Goal: Communication & Community: Answer question/provide support

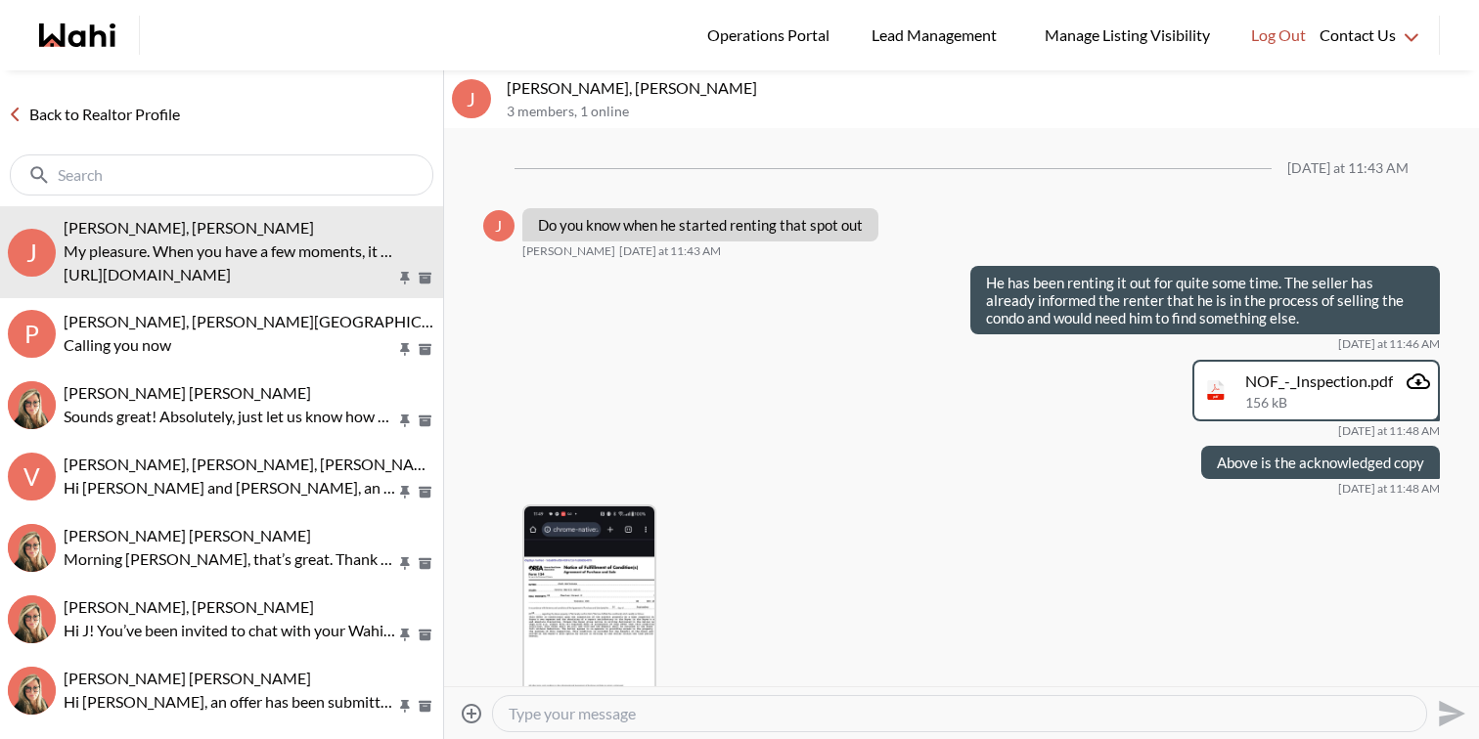
scroll to position [7166, 0]
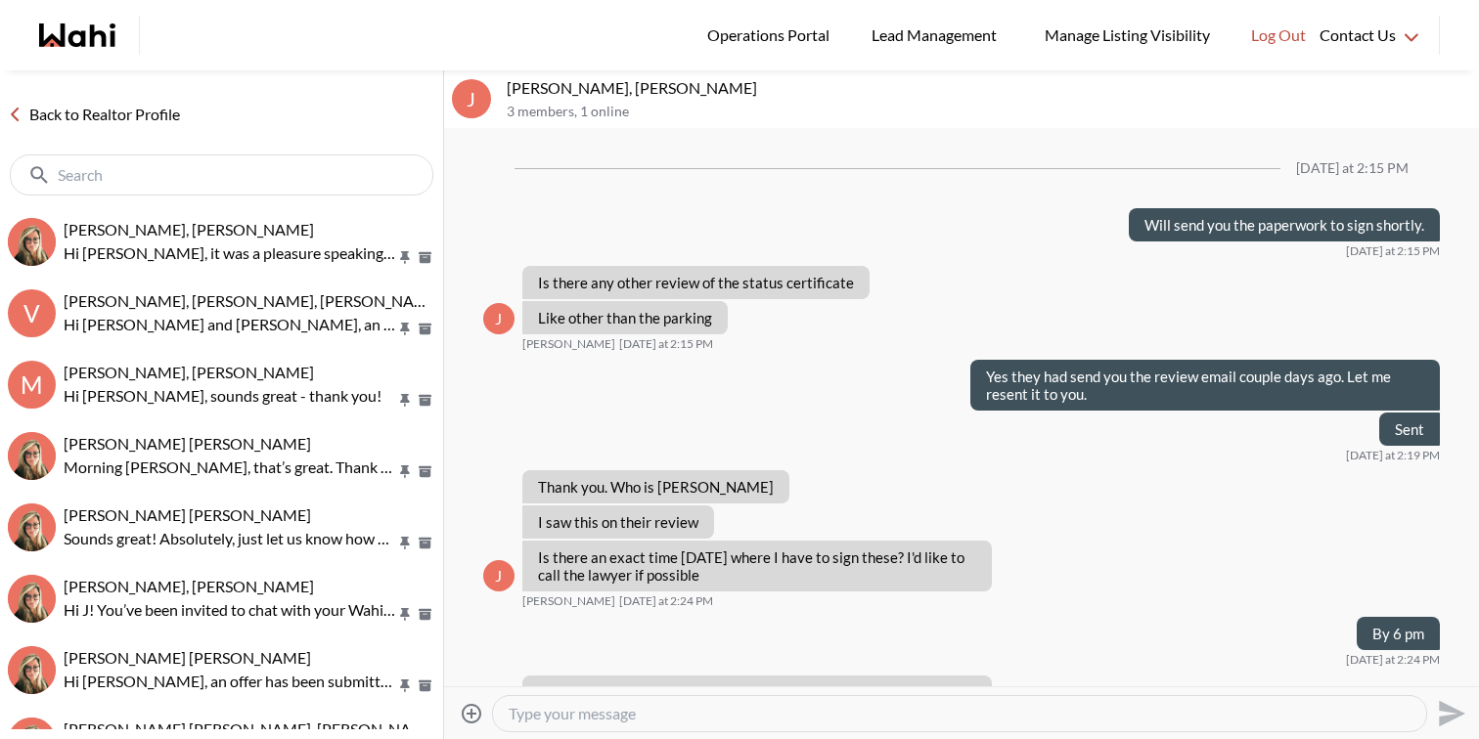
scroll to position [1138, 0]
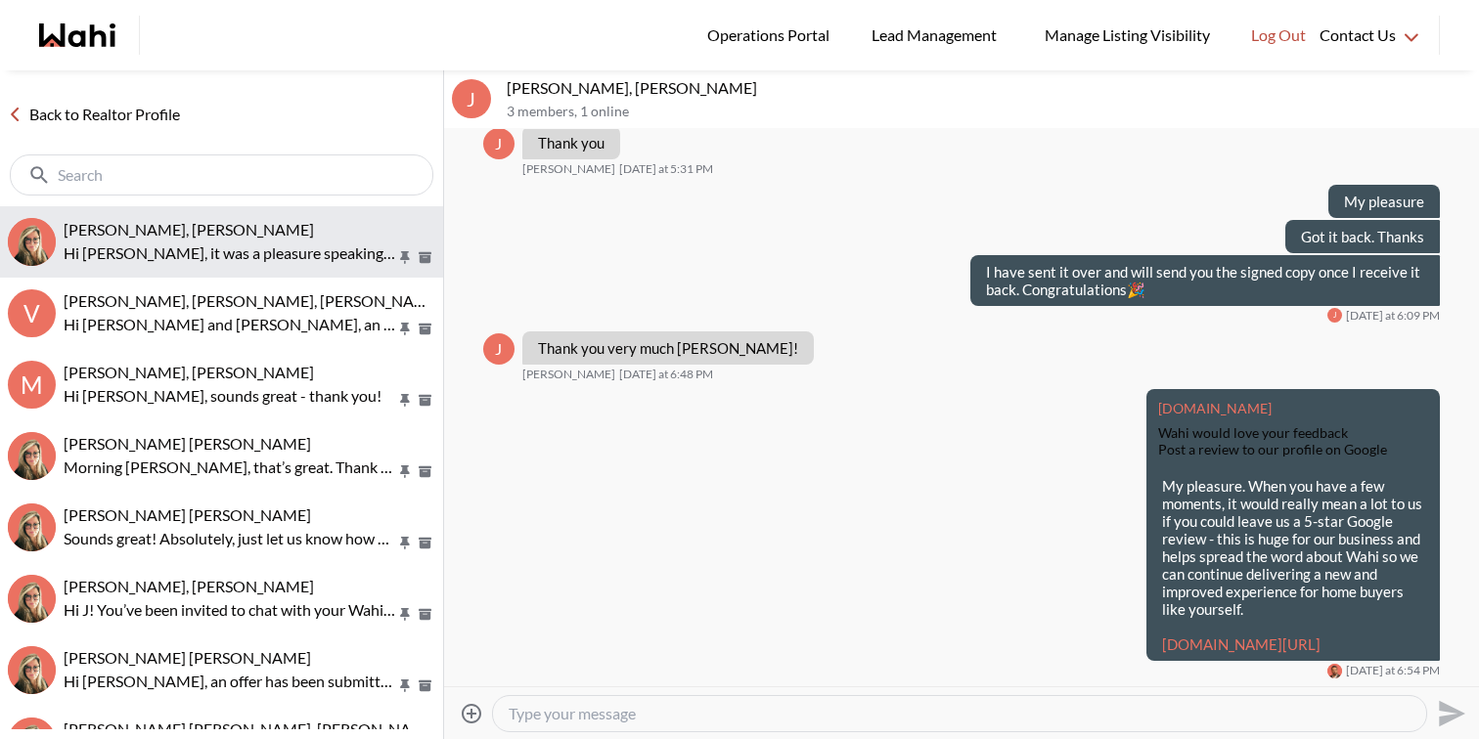
click at [236, 237] on div "[PERSON_NAME], [PERSON_NAME]" at bounding box center [250, 230] width 372 height 20
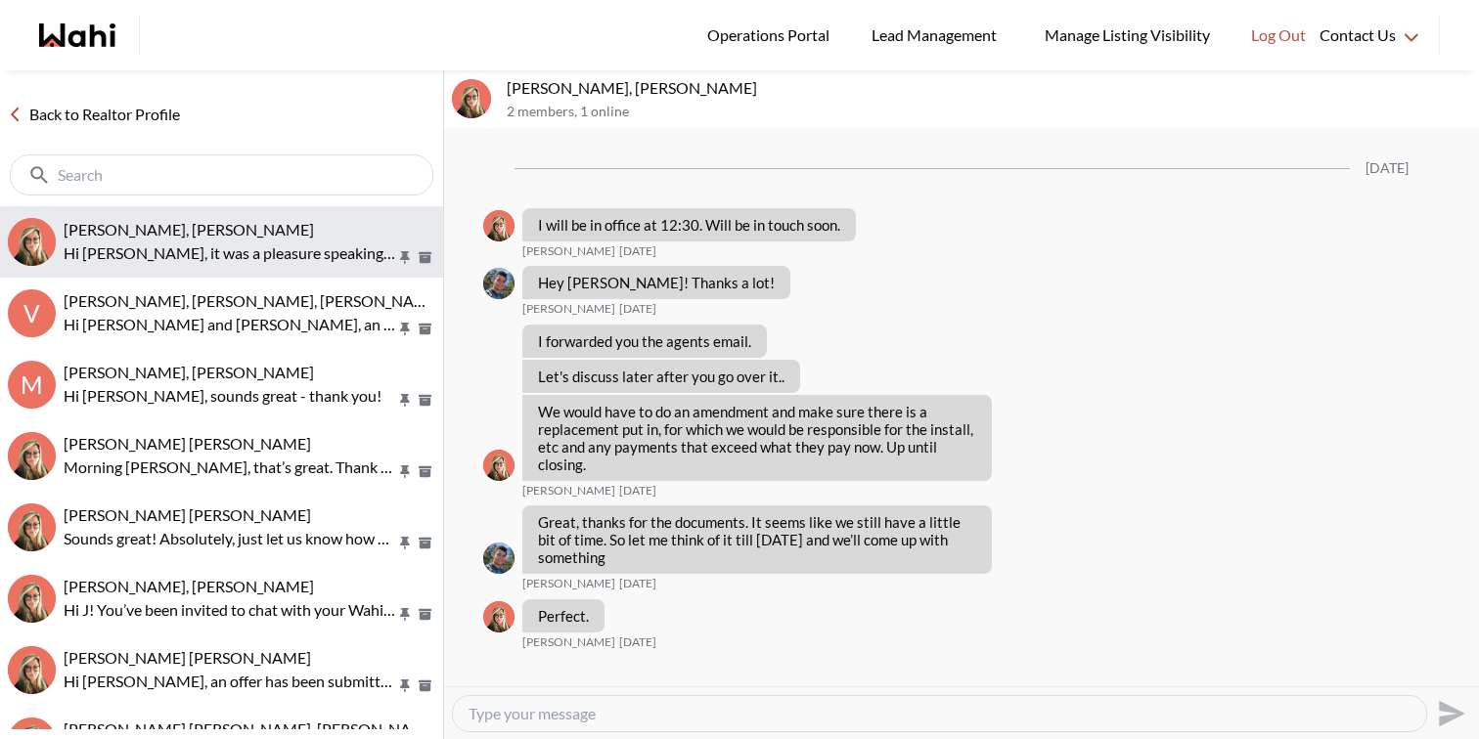
scroll to position [3502, 0]
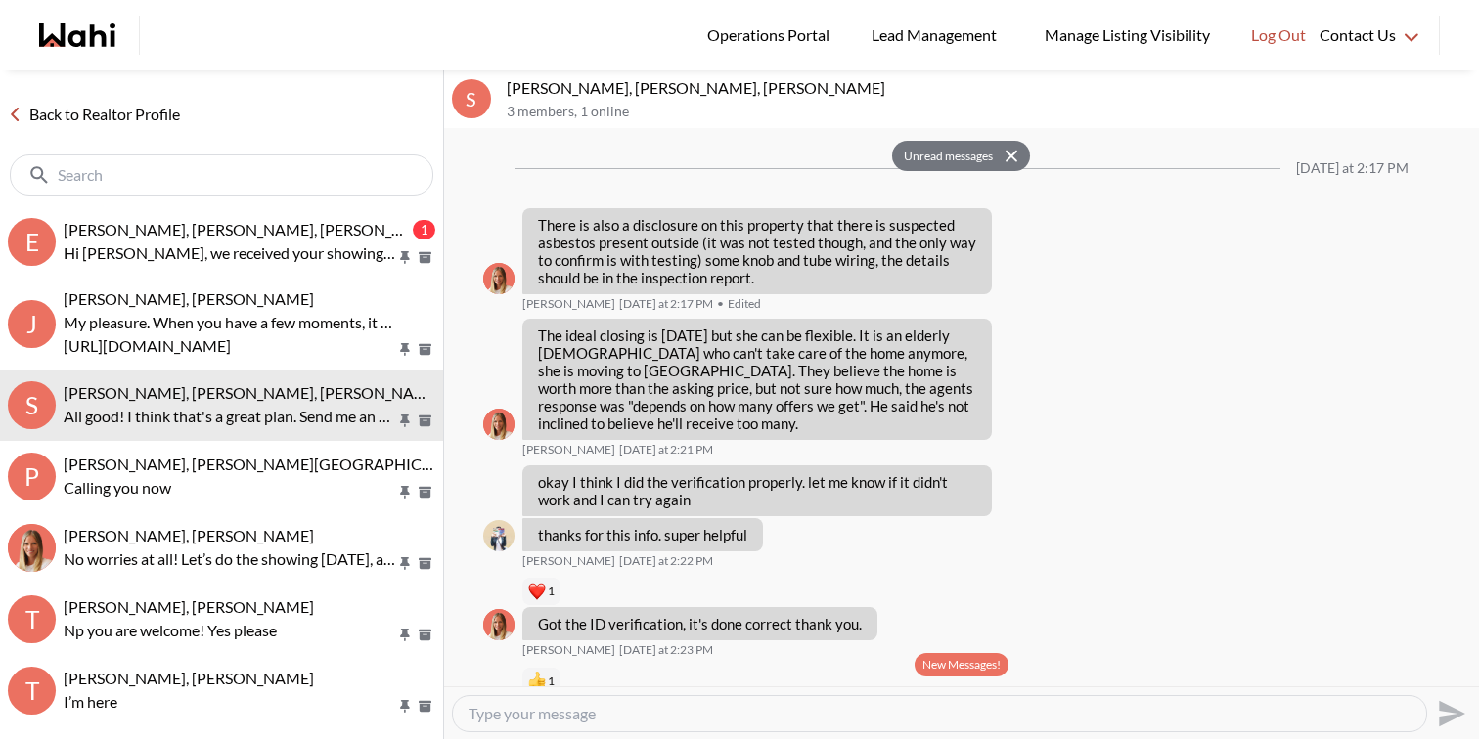
scroll to position [3362, 0]
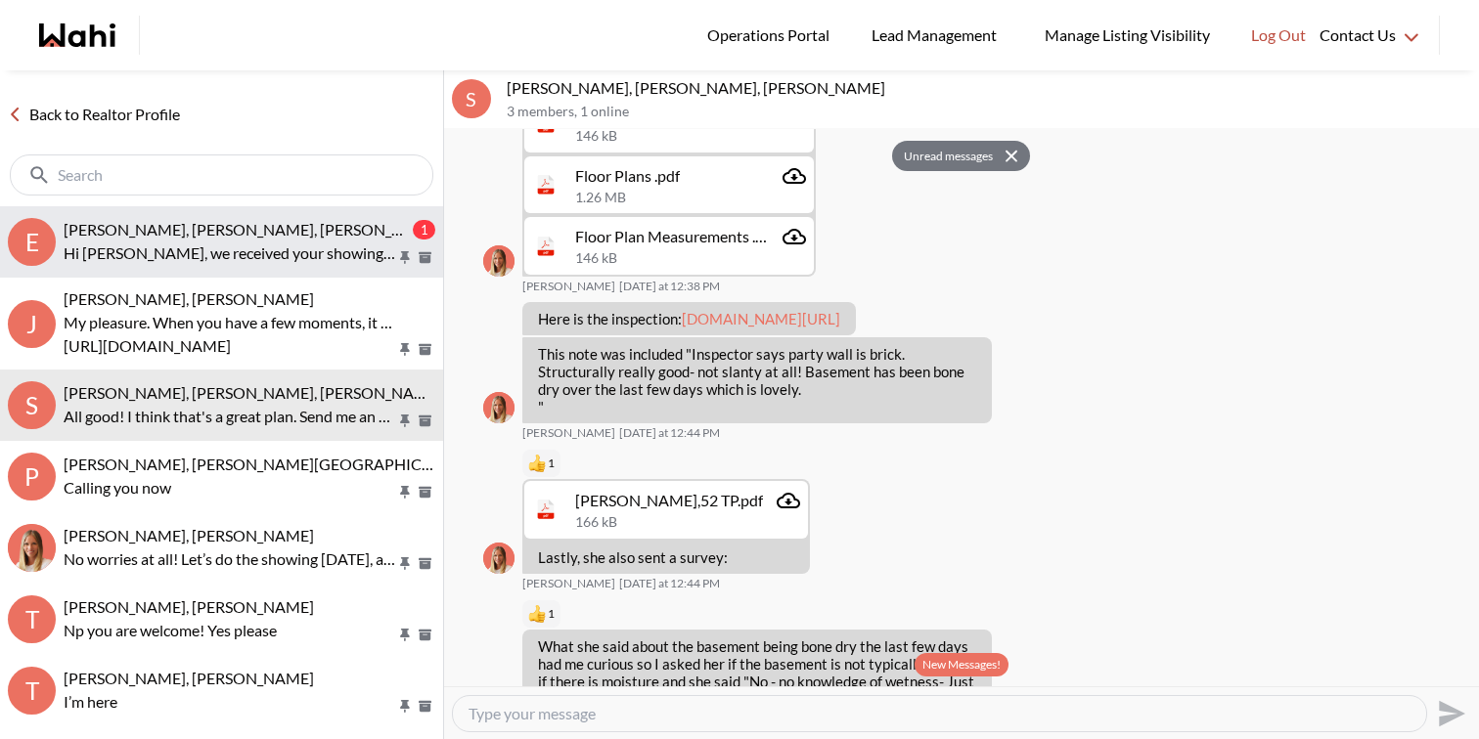
click at [251, 226] on span "Erik Odegaard, Margarita Haimov, Michelle" at bounding box center [253, 229] width 378 height 19
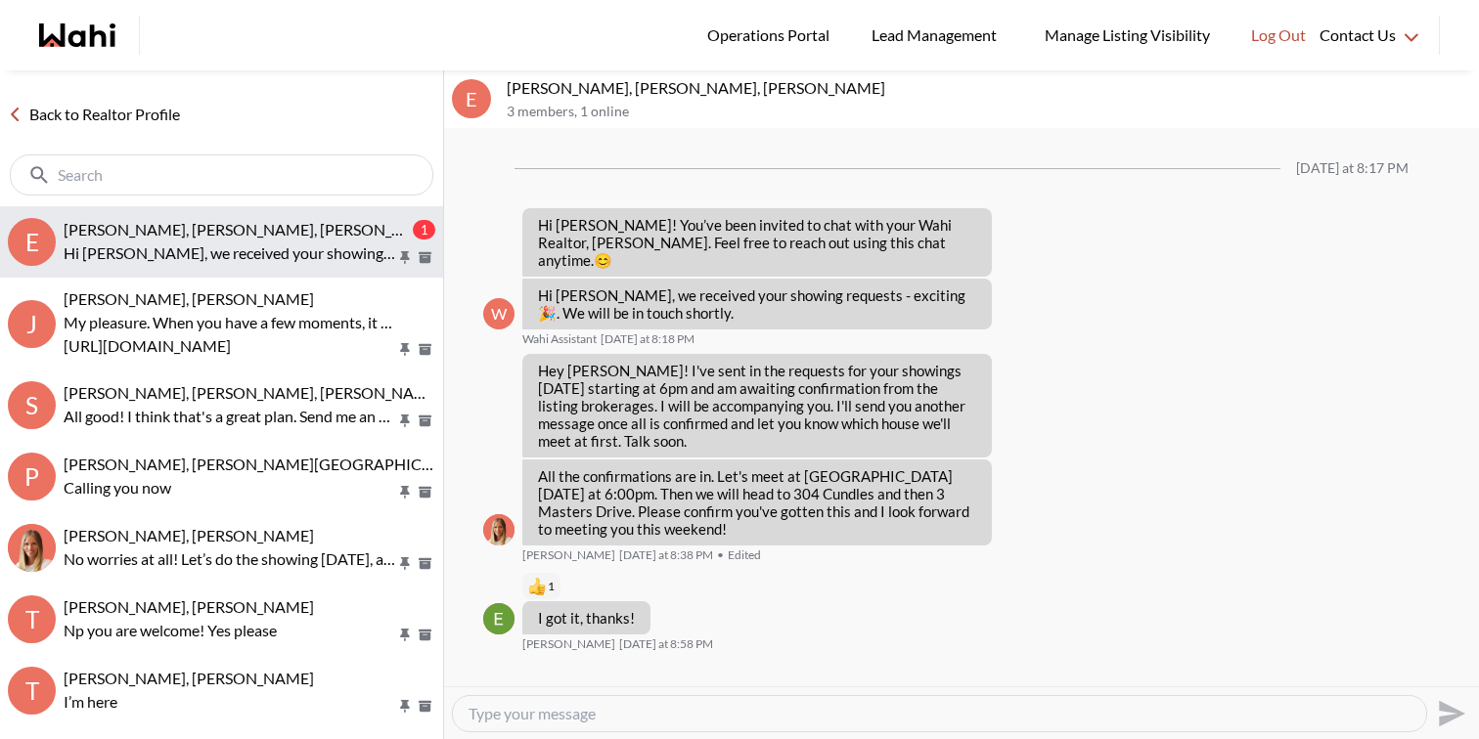
scroll to position [2794, 0]
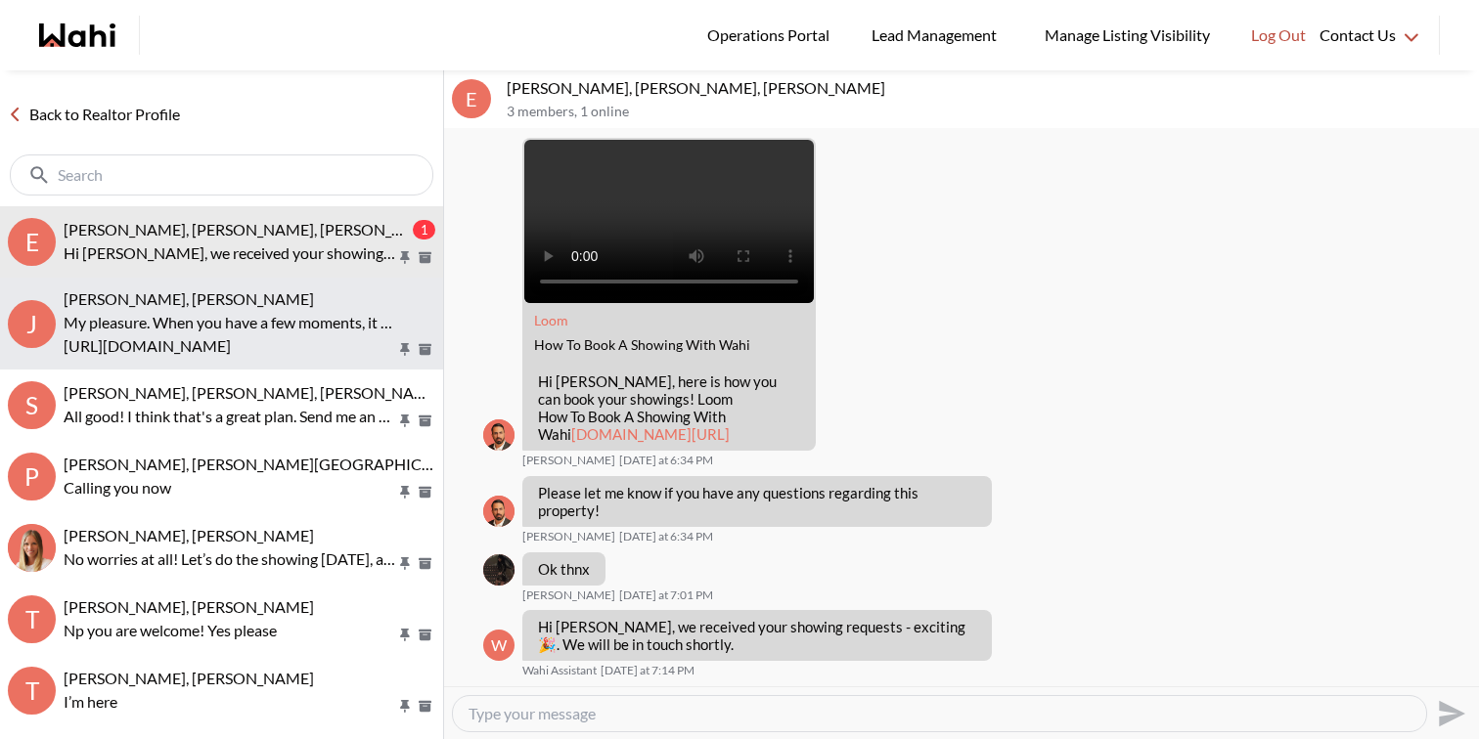
click at [249, 324] on p "My pleasure. When you have a few moments, it would really mean a lot to us if y…" at bounding box center [230, 322] width 332 height 23
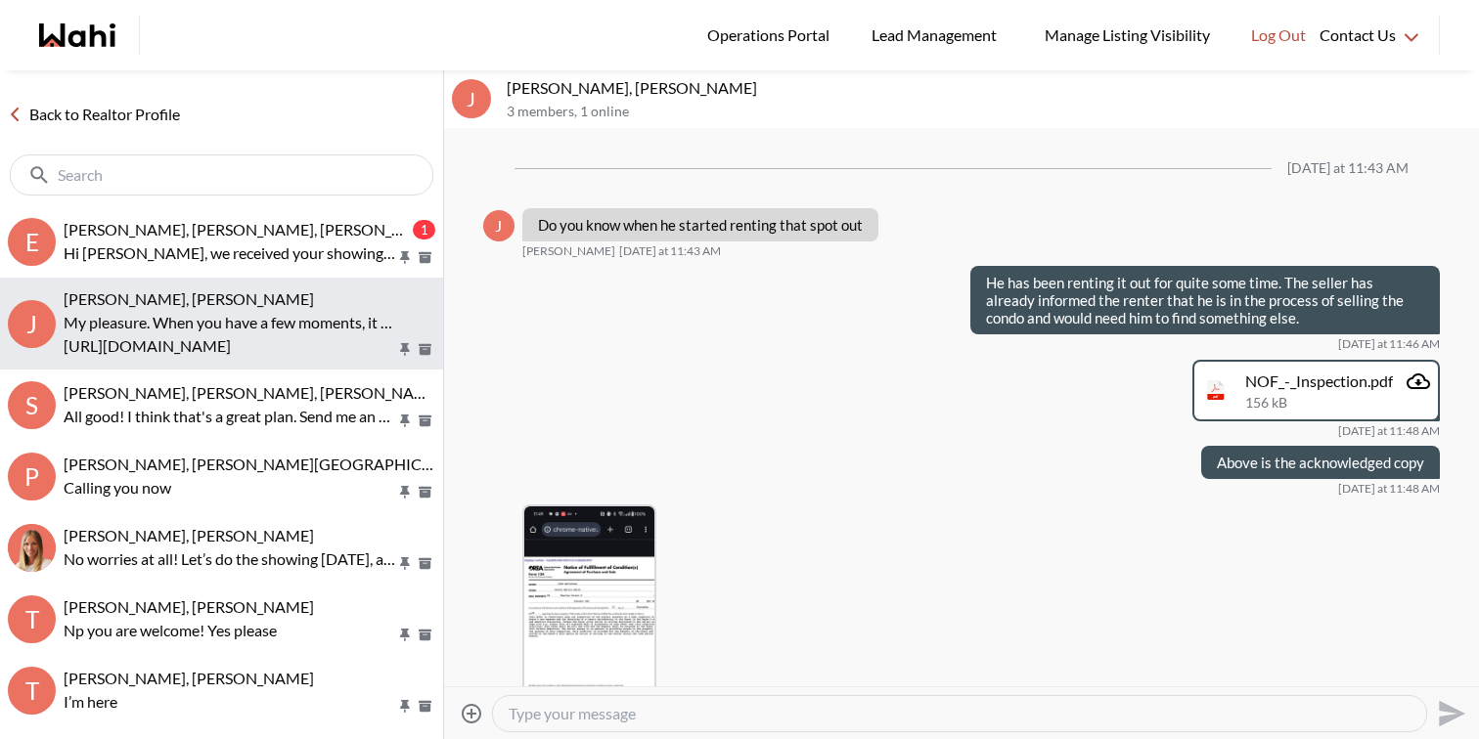
scroll to position [7088, 0]
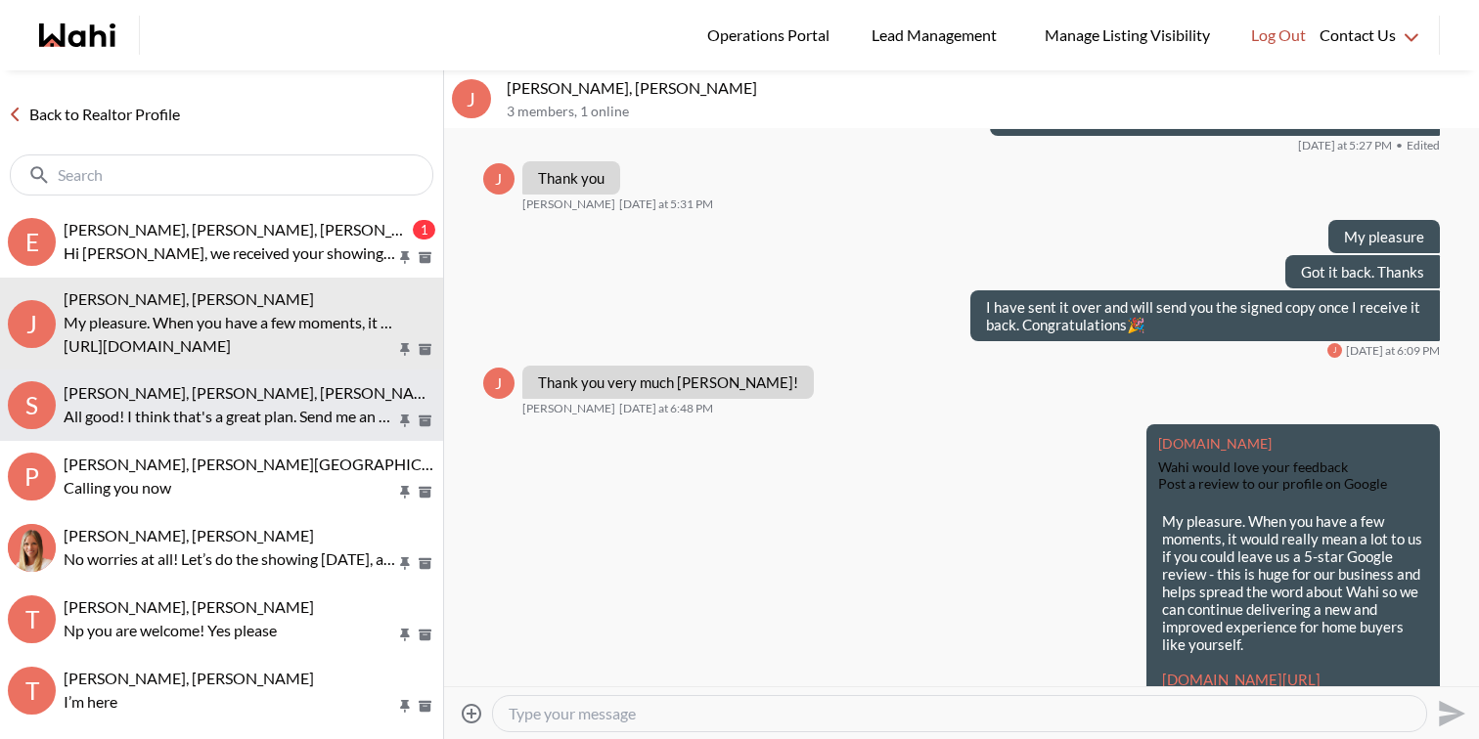
click at [253, 401] on span "Sarah Hunter, Bryce Hunter, Michelle" at bounding box center [253, 392] width 378 height 19
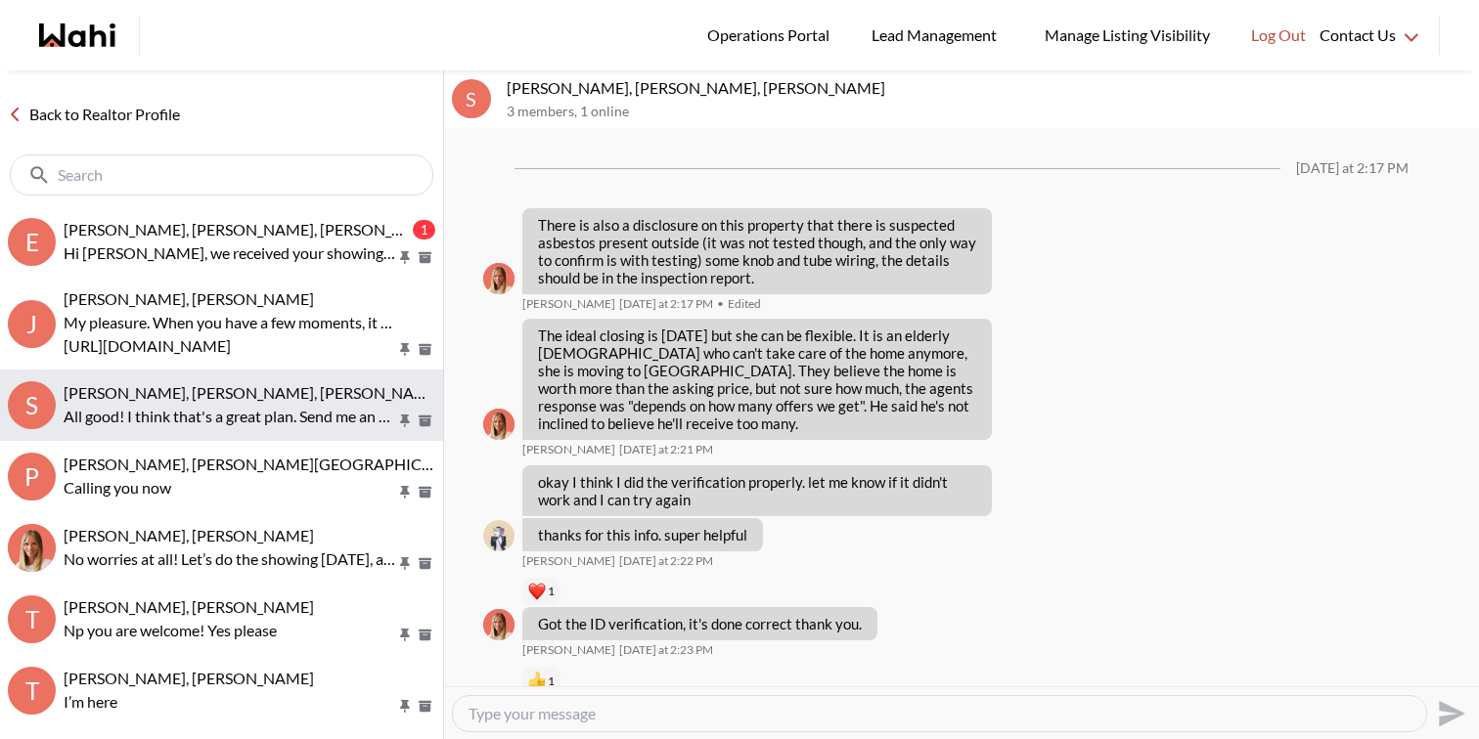
scroll to position [4706, 0]
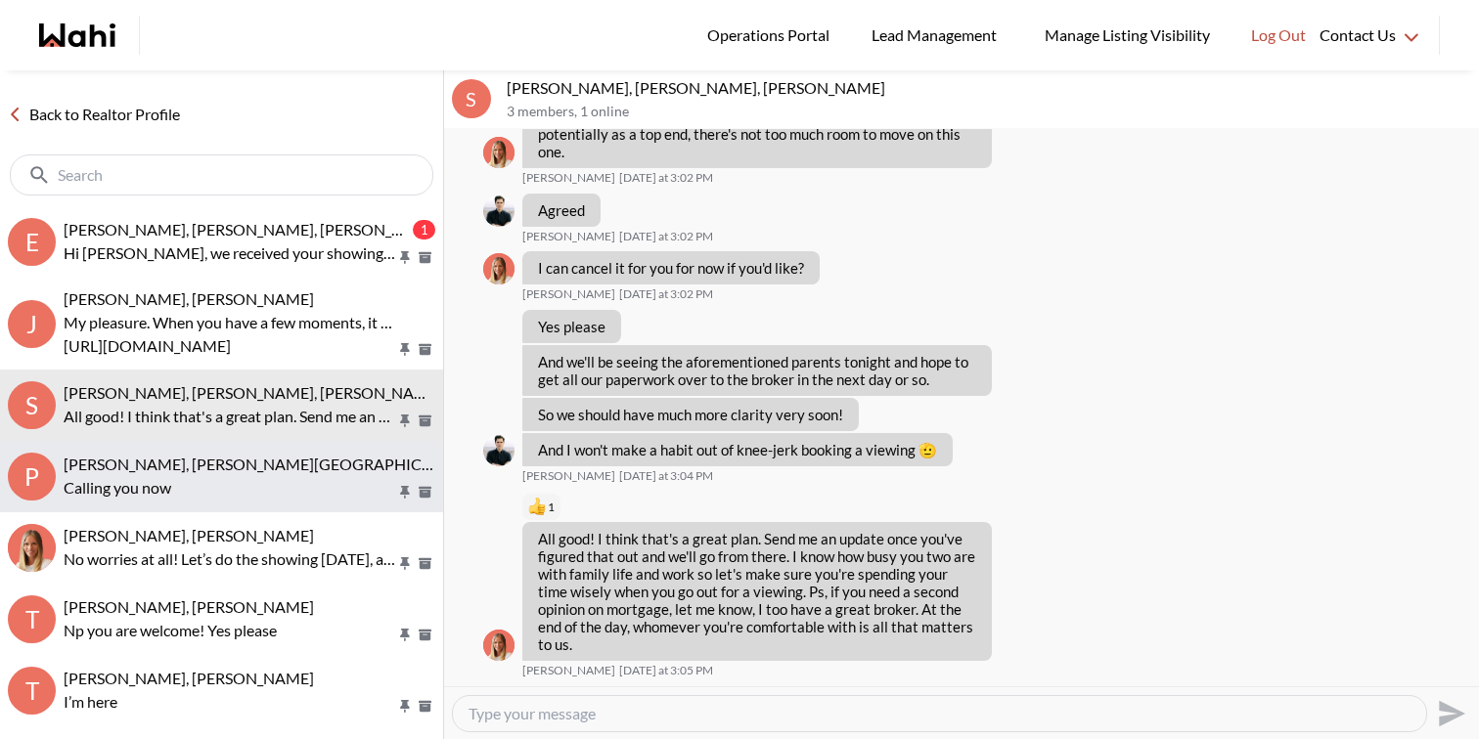
click at [257, 465] on span "[PERSON_NAME], [PERSON_NAME][GEOGRAPHIC_DATA]" at bounding box center [268, 464] width 409 height 19
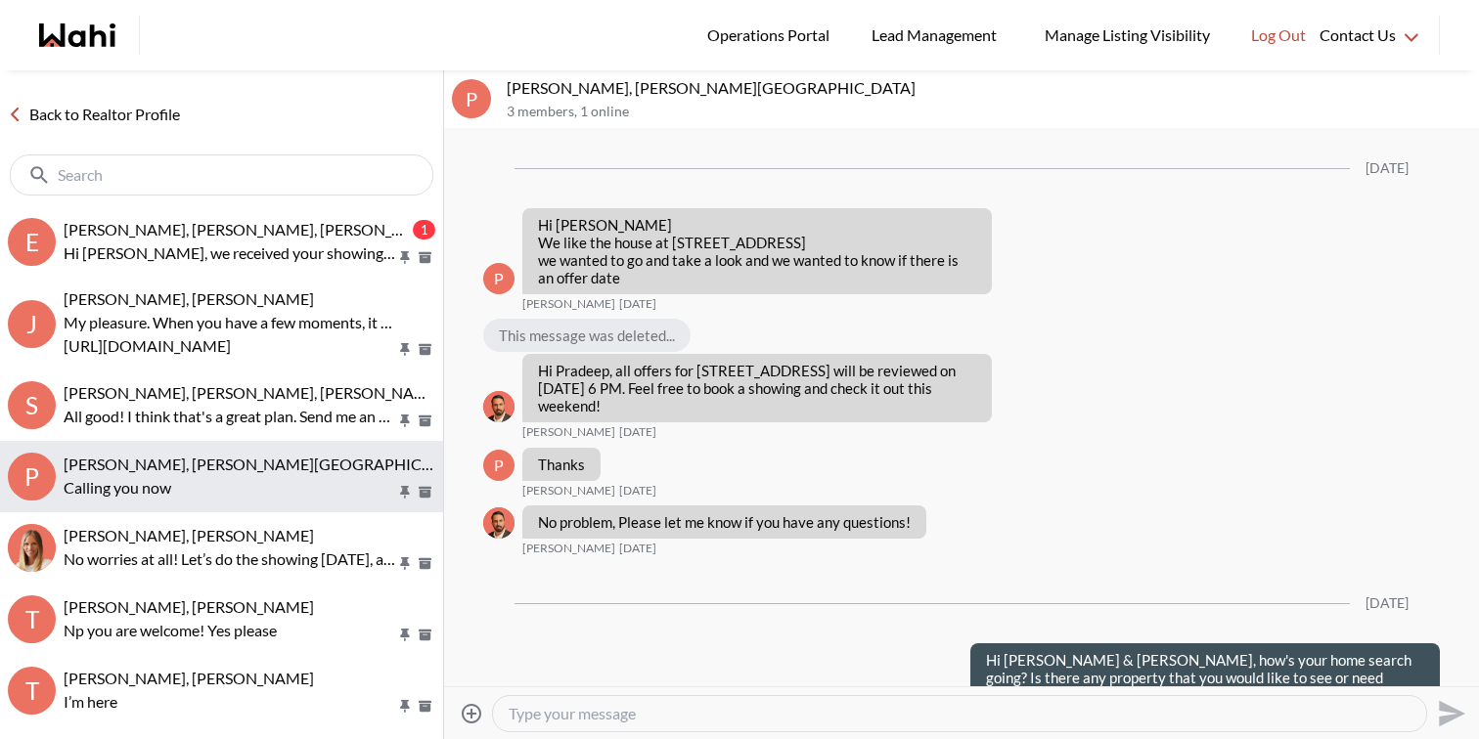
scroll to position [10835, 0]
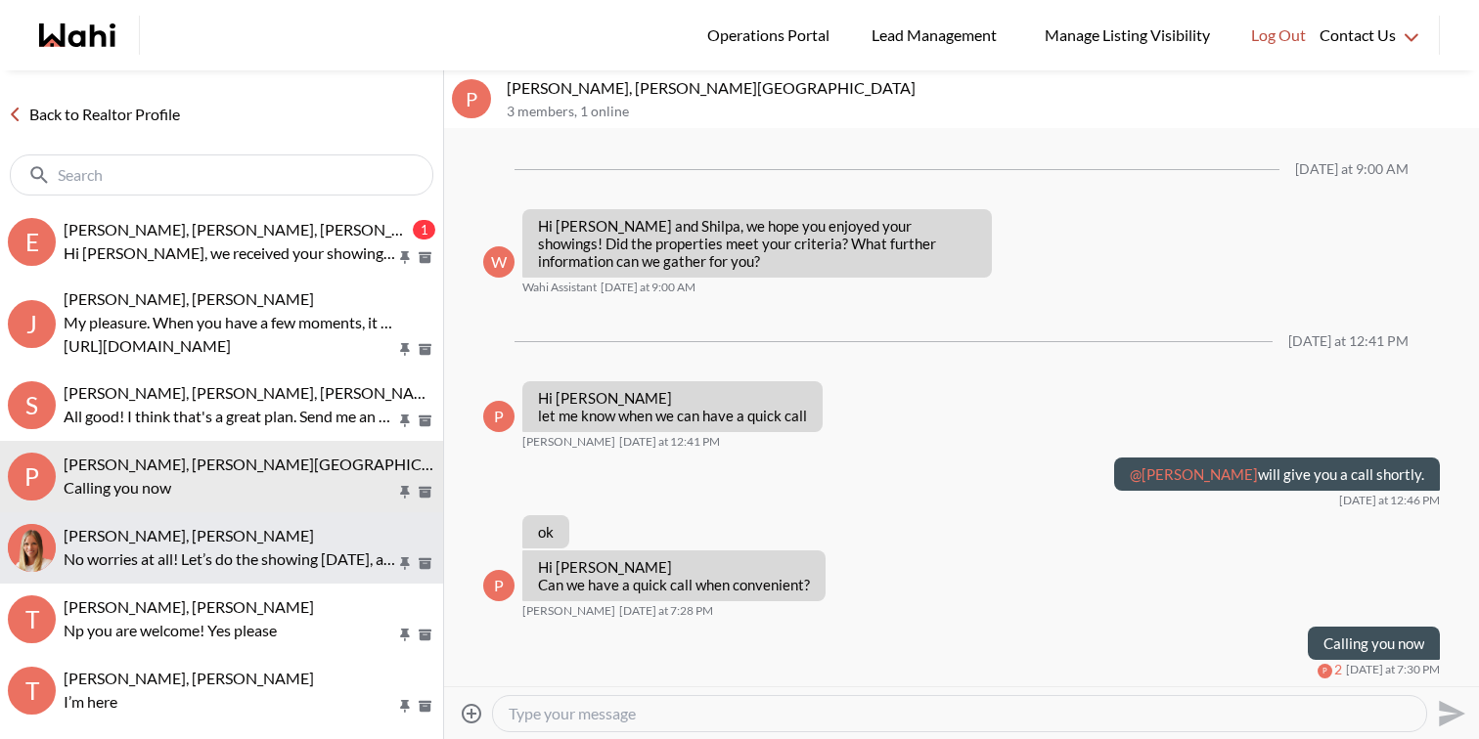
click at [269, 552] on p "No worries at all! Let’s do the showing tomorrow, and we can chat after that." at bounding box center [230, 559] width 332 height 23
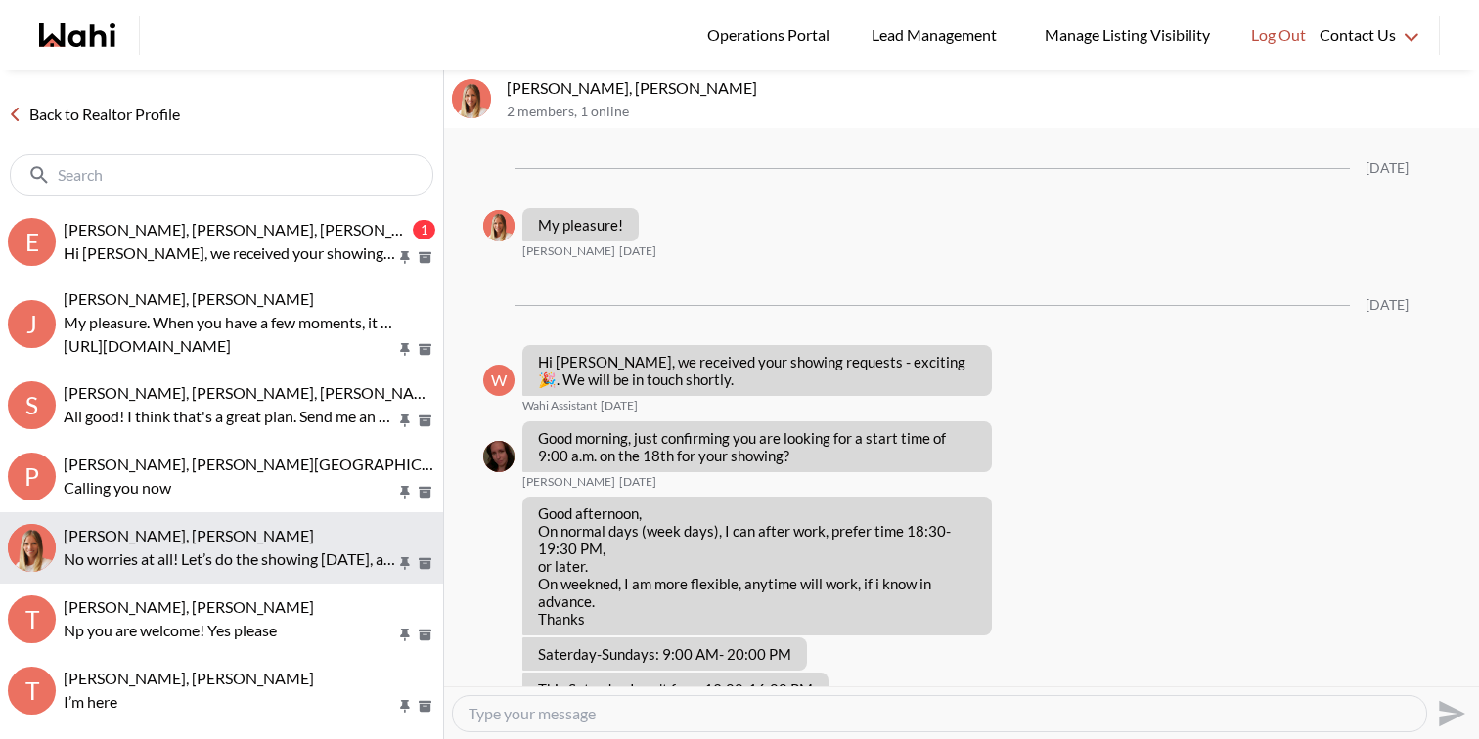
scroll to position [2508, 0]
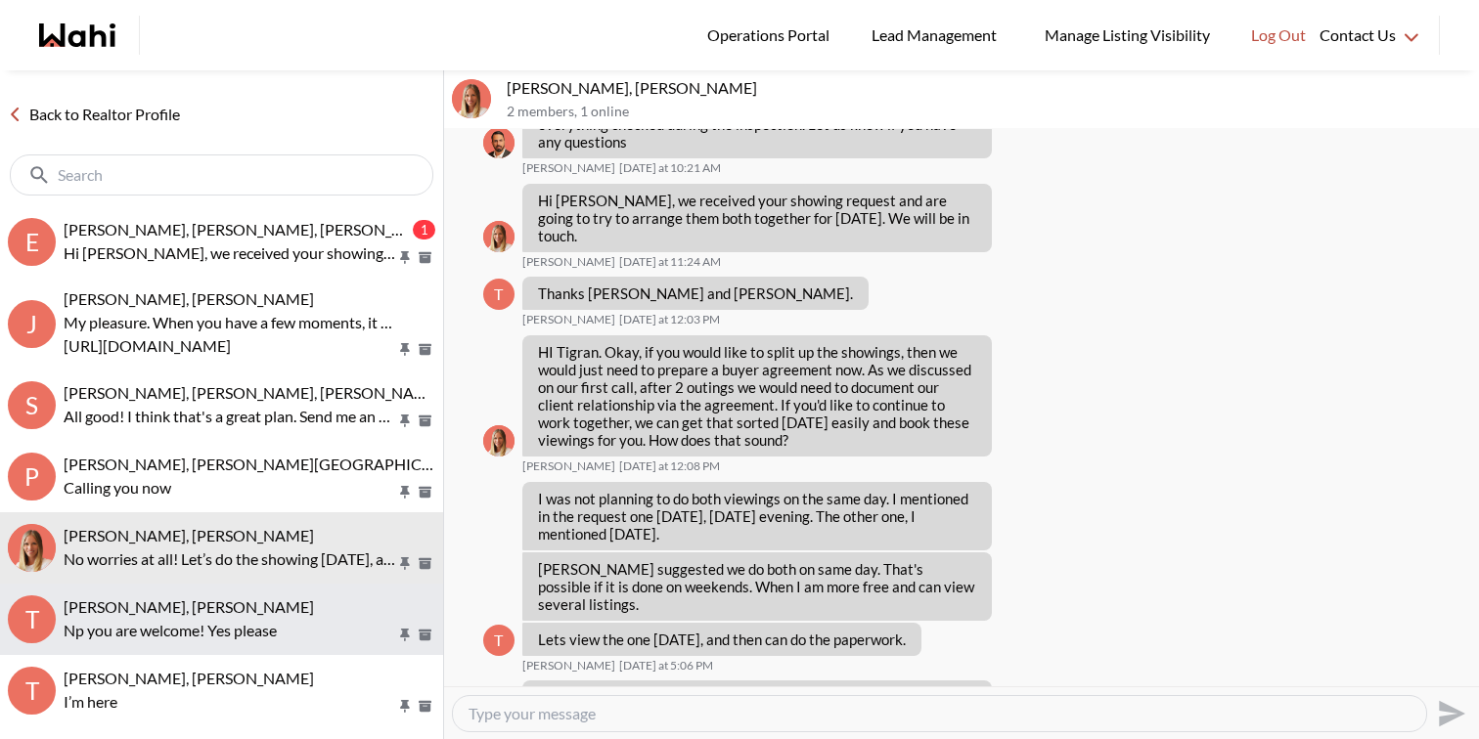
click at [228, 619] on p "Np you are welcome! Yes please" at bounding box center [230, 630] width 332 height 23
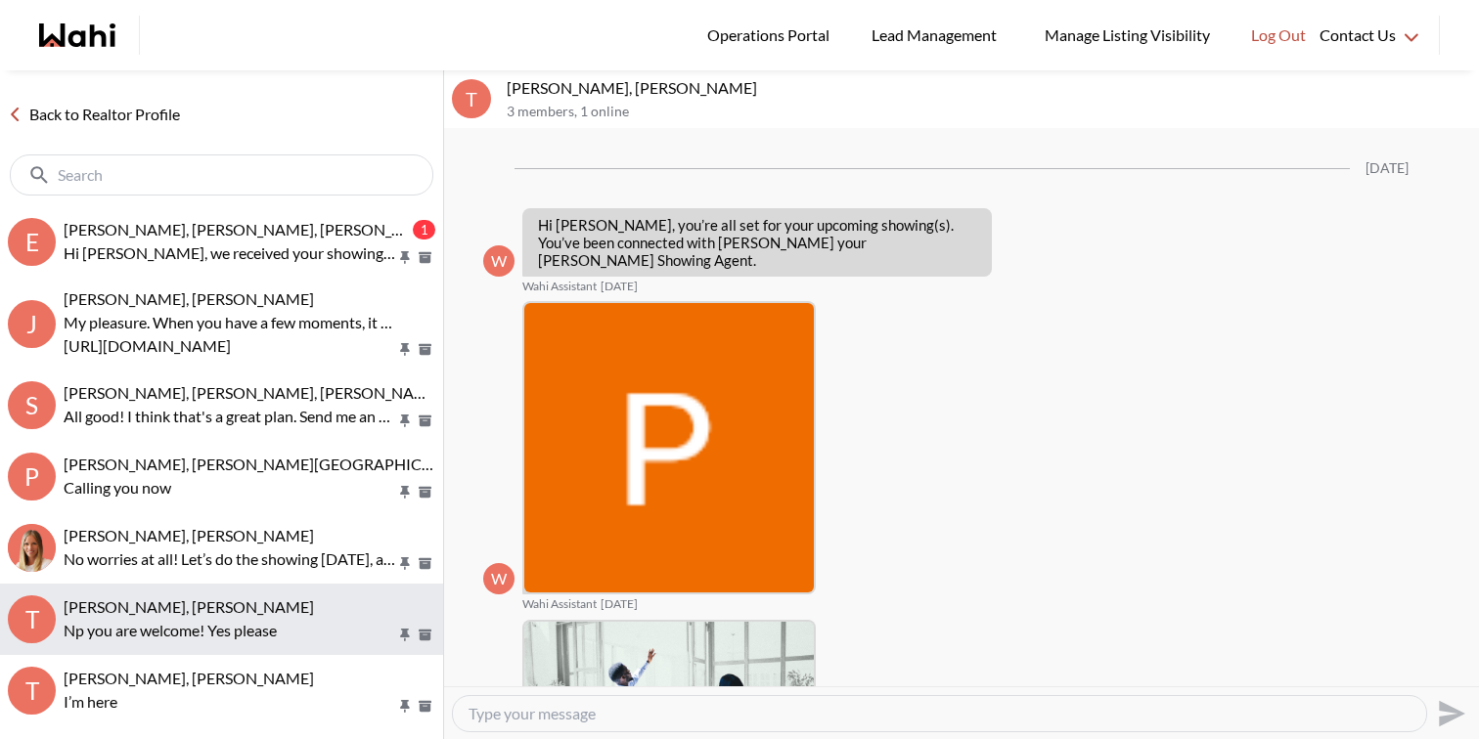
scroll to position [2950, 0]
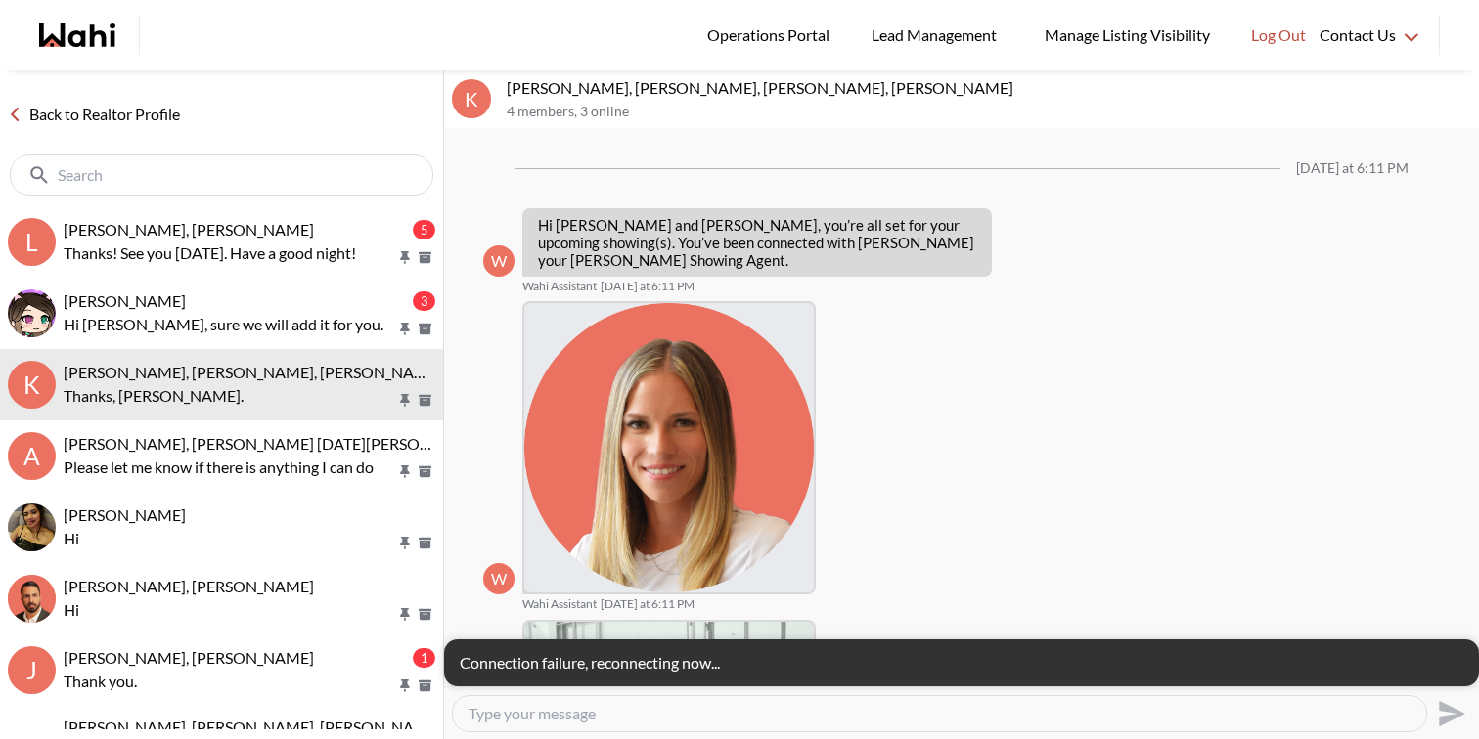
scroll to position [973, 0]
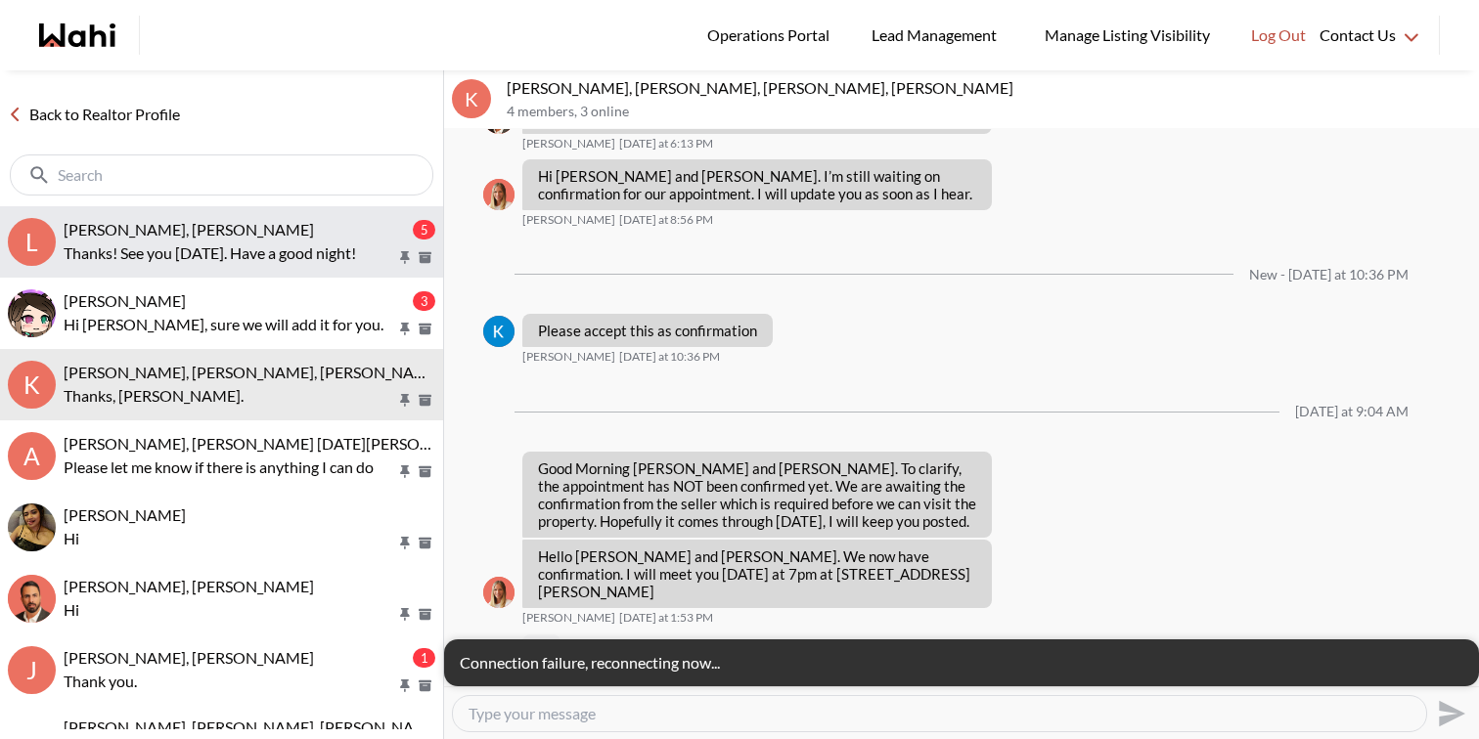
click at [212, 211] on button "l liuhong chen, Alicia, Faraz 5 Thanks! See you tomorrow. Have a good night!" at bounding box center [221, 241] width 443 height 71
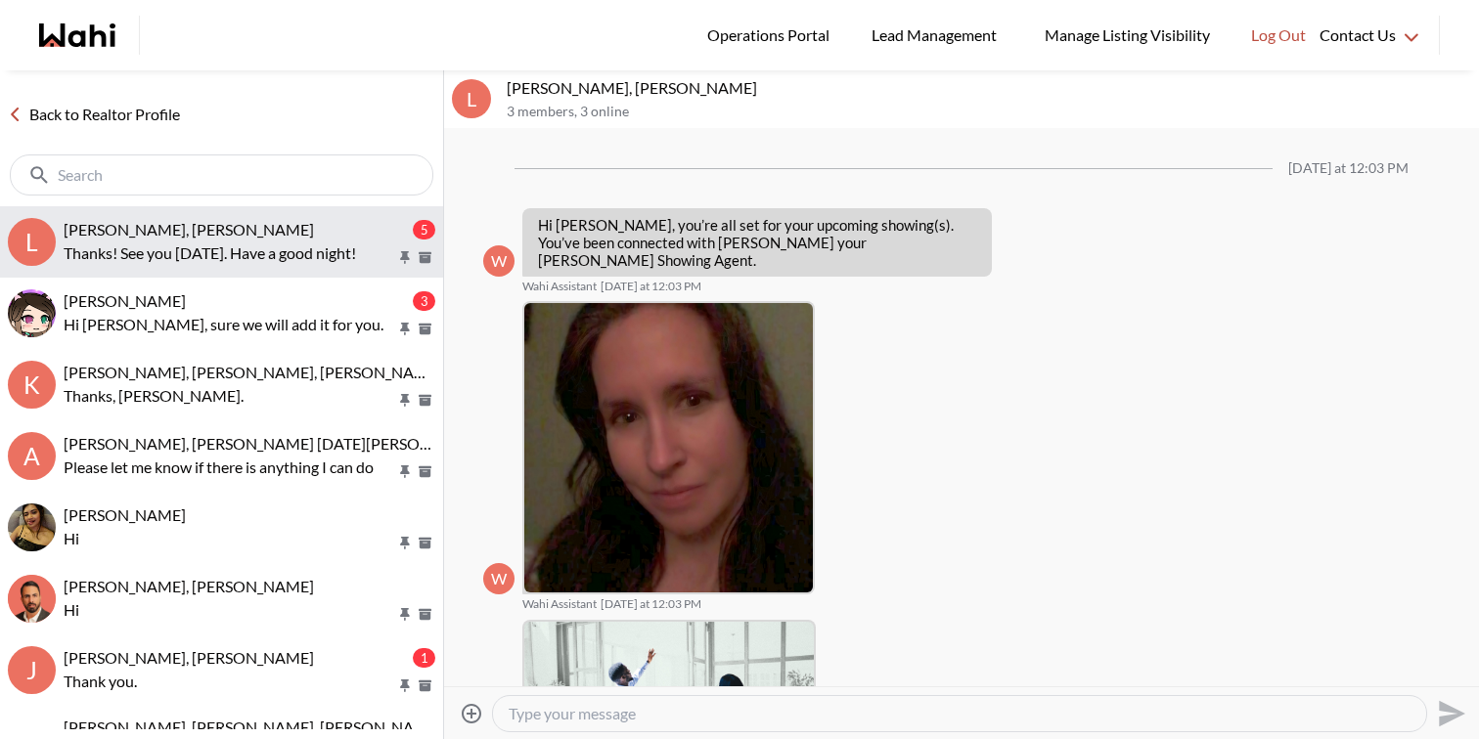
scroll to position [799, 0]
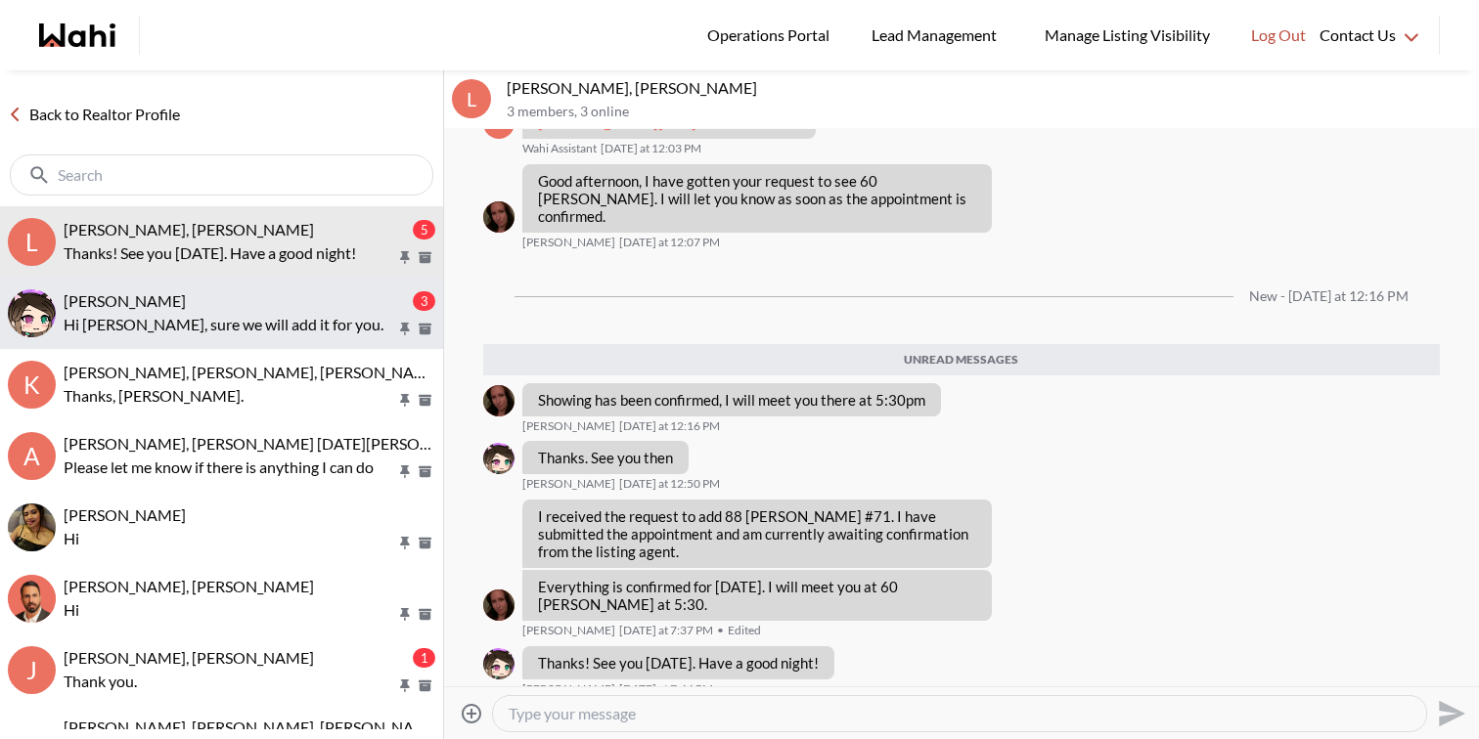
click at [223, 317] on p "Hi Liuhong, sure we will add it for you." at bounding box center [230, 324] width 332 height 23
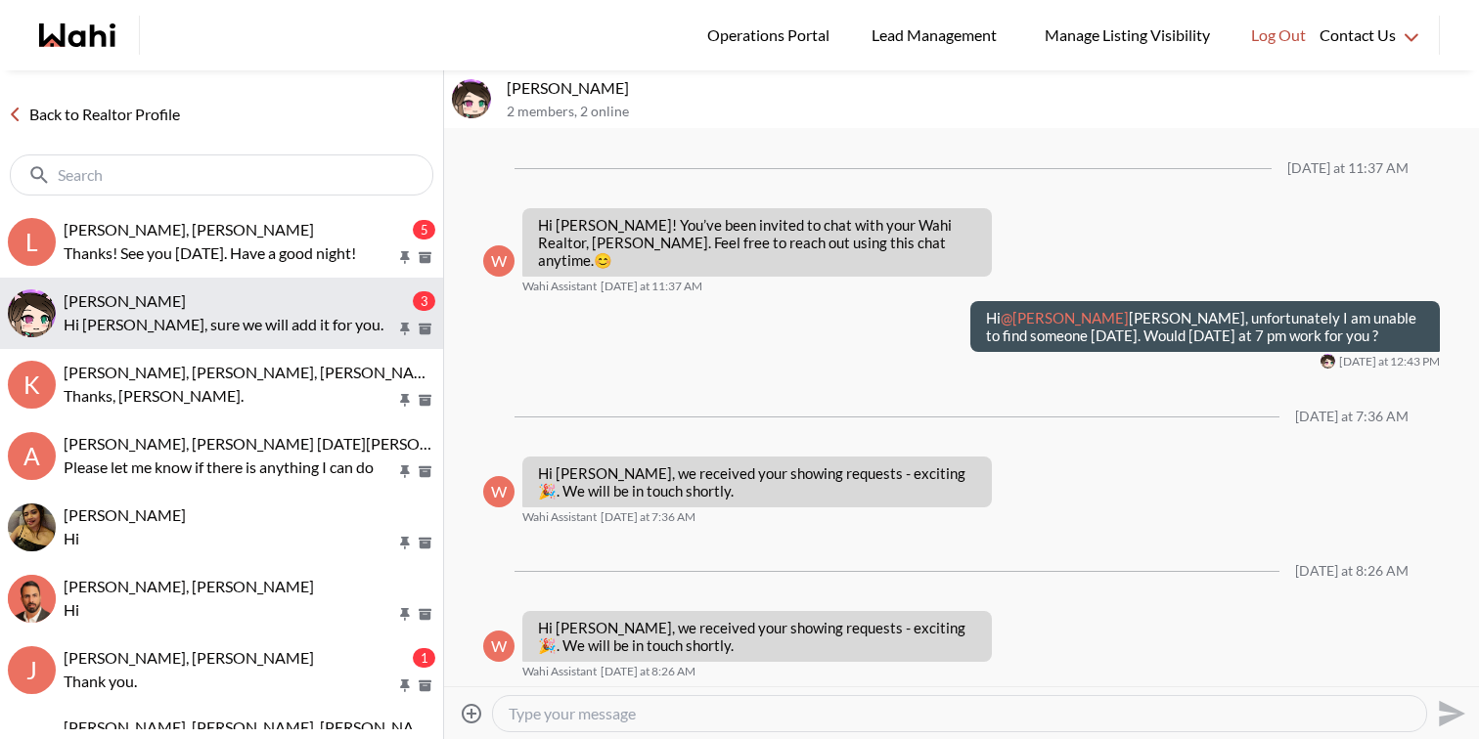
scroll to position [3330, 0]
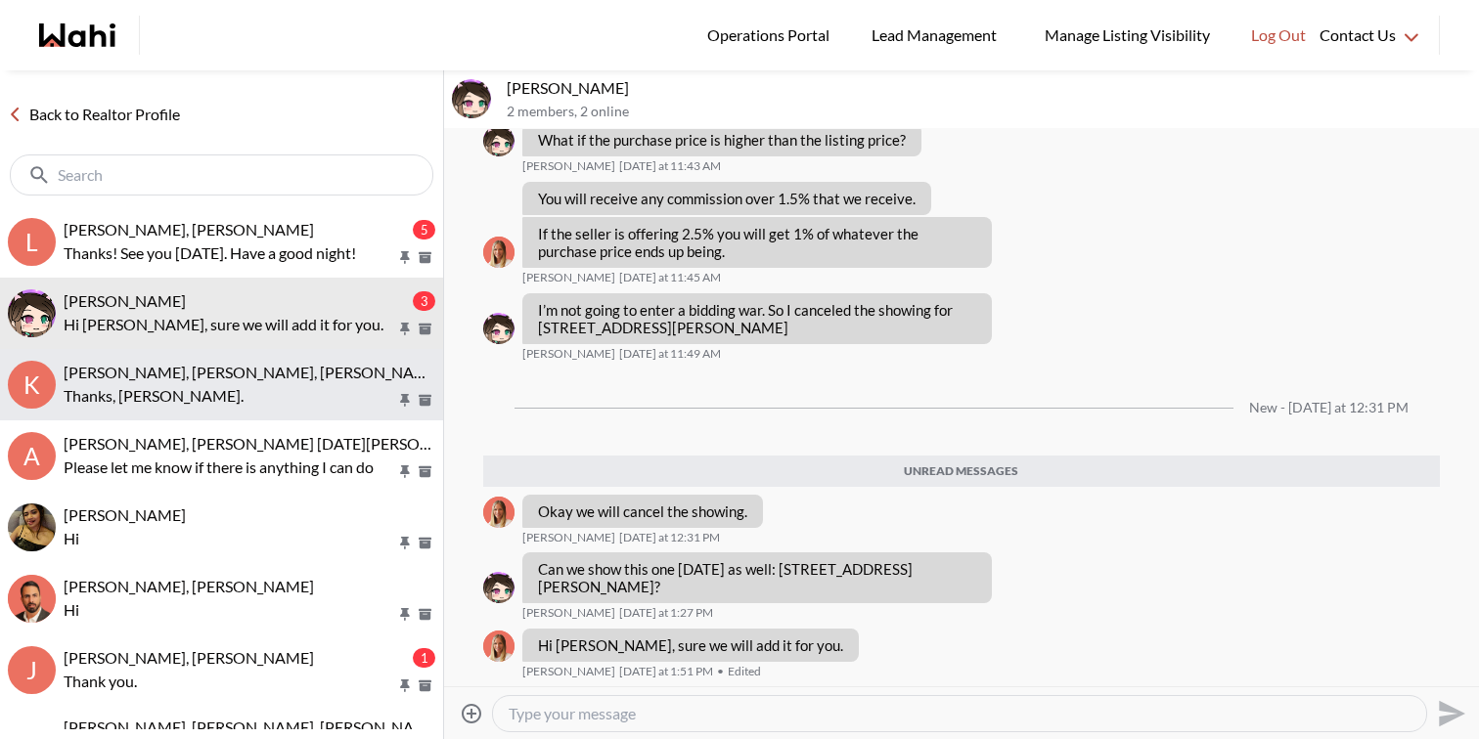
click at [233, 394] on p "Thanks, Michelle." at bounding box center [230, 395] width 332 height 23
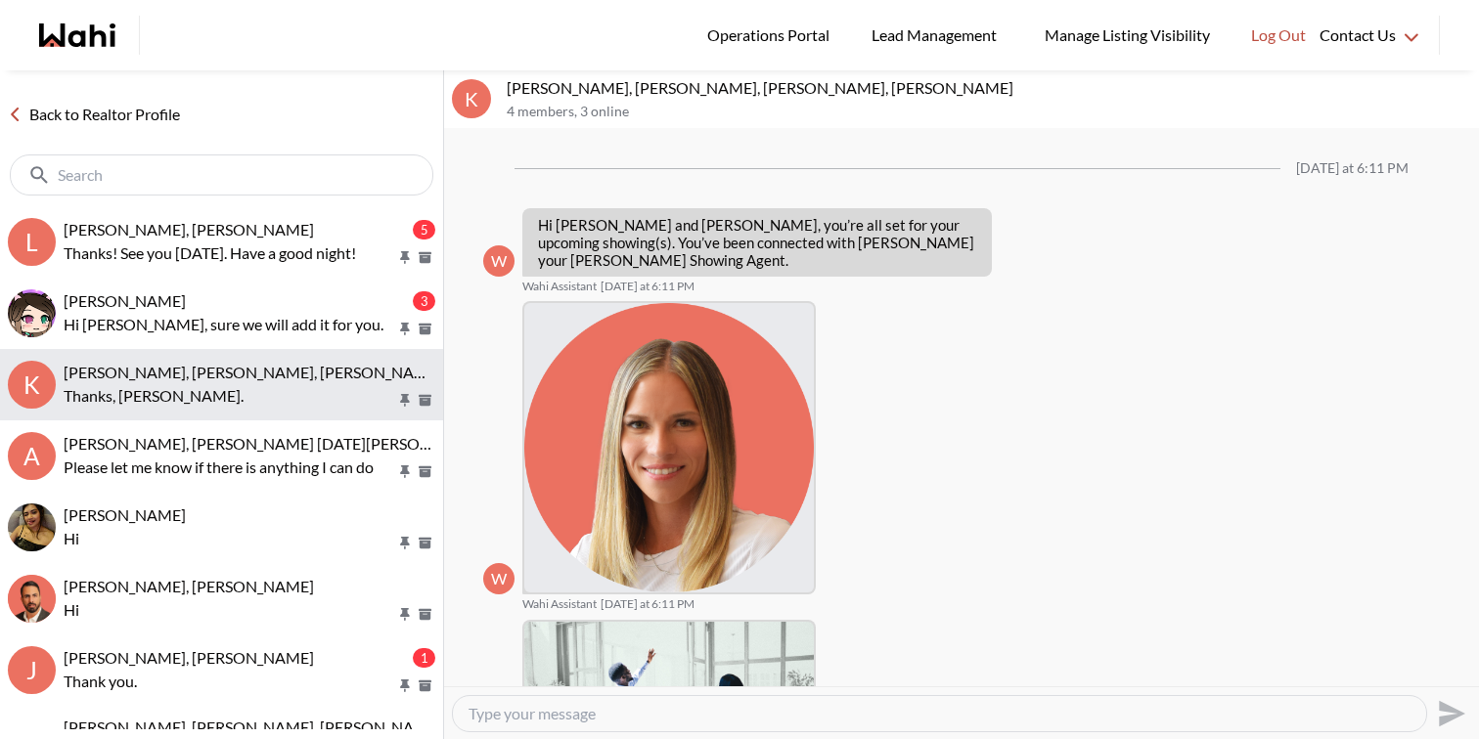
scroll to position [895, 0]
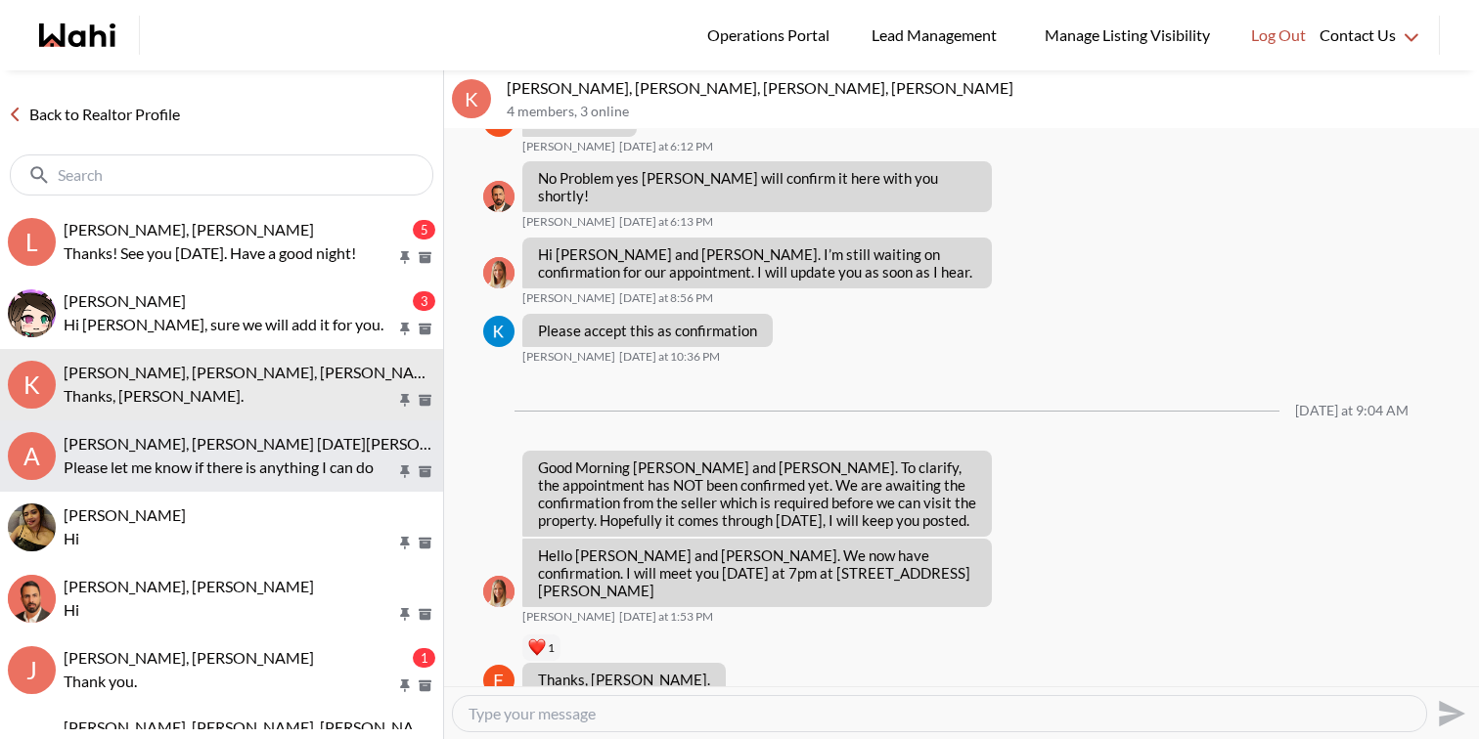
click at [247, 442] on span "Anwar Abamecha, Esma Dano, Michelle, Behnam" at bounding box center [340, 443] width 553 height 19
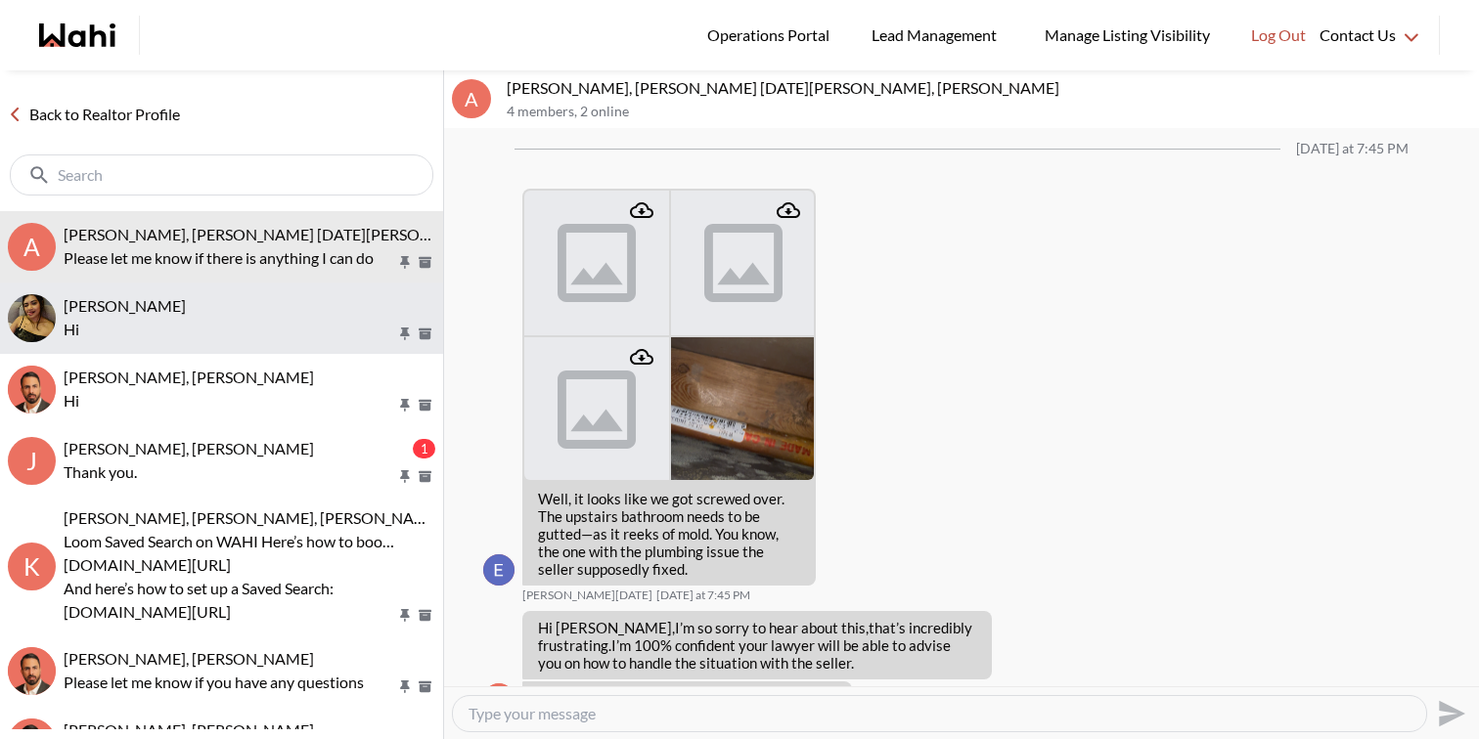
scroll to position [259, 0]
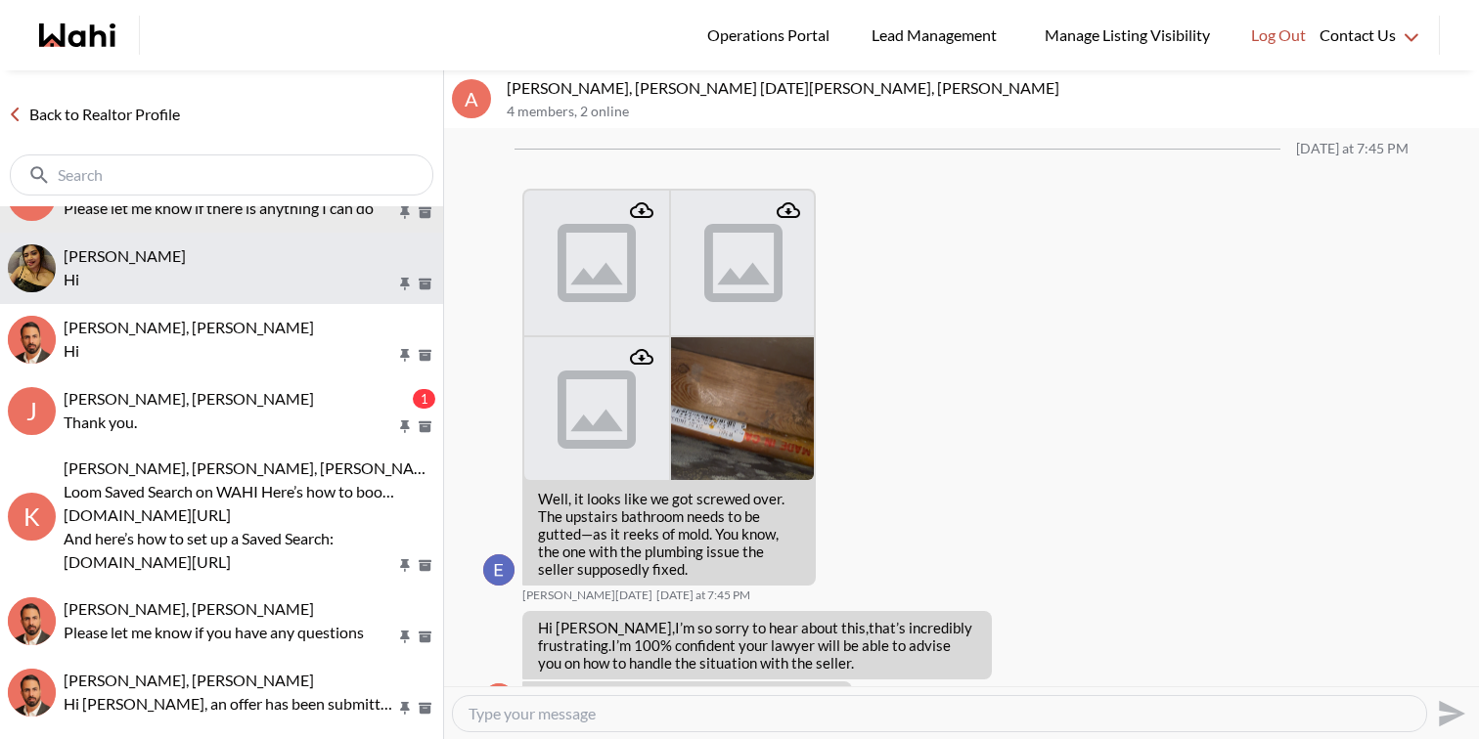
click at [292, 264] on div "Puja Mandal, Behnam" at bounding box center [250, 256] width 372 height 20
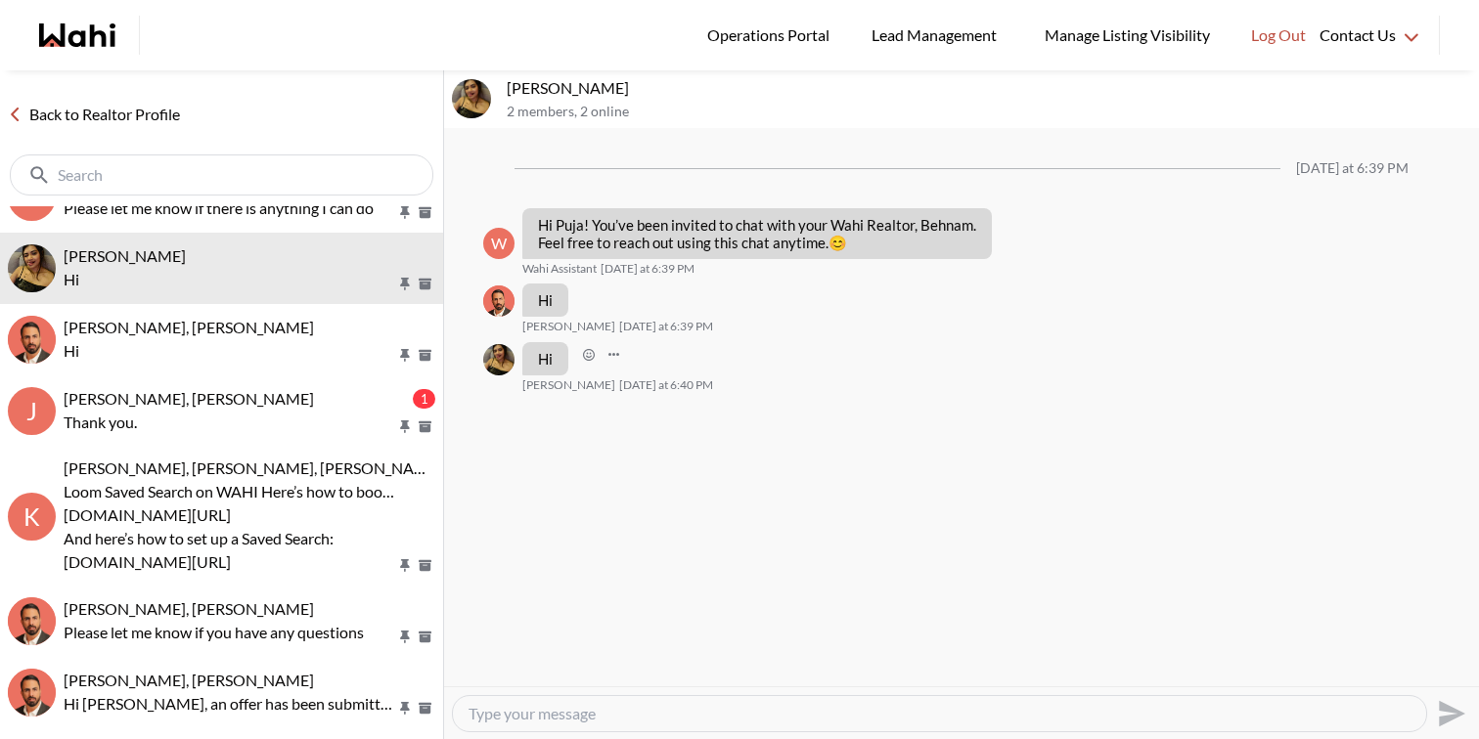
click at [500, 353] on img at bounding box center [498, 359] width 31 height 31
click at [456, 108] on img at bounding box center [471, 98] width 39 height 39
click at [472, 109] on img at bounding box center [471, 98] width 39 height 39
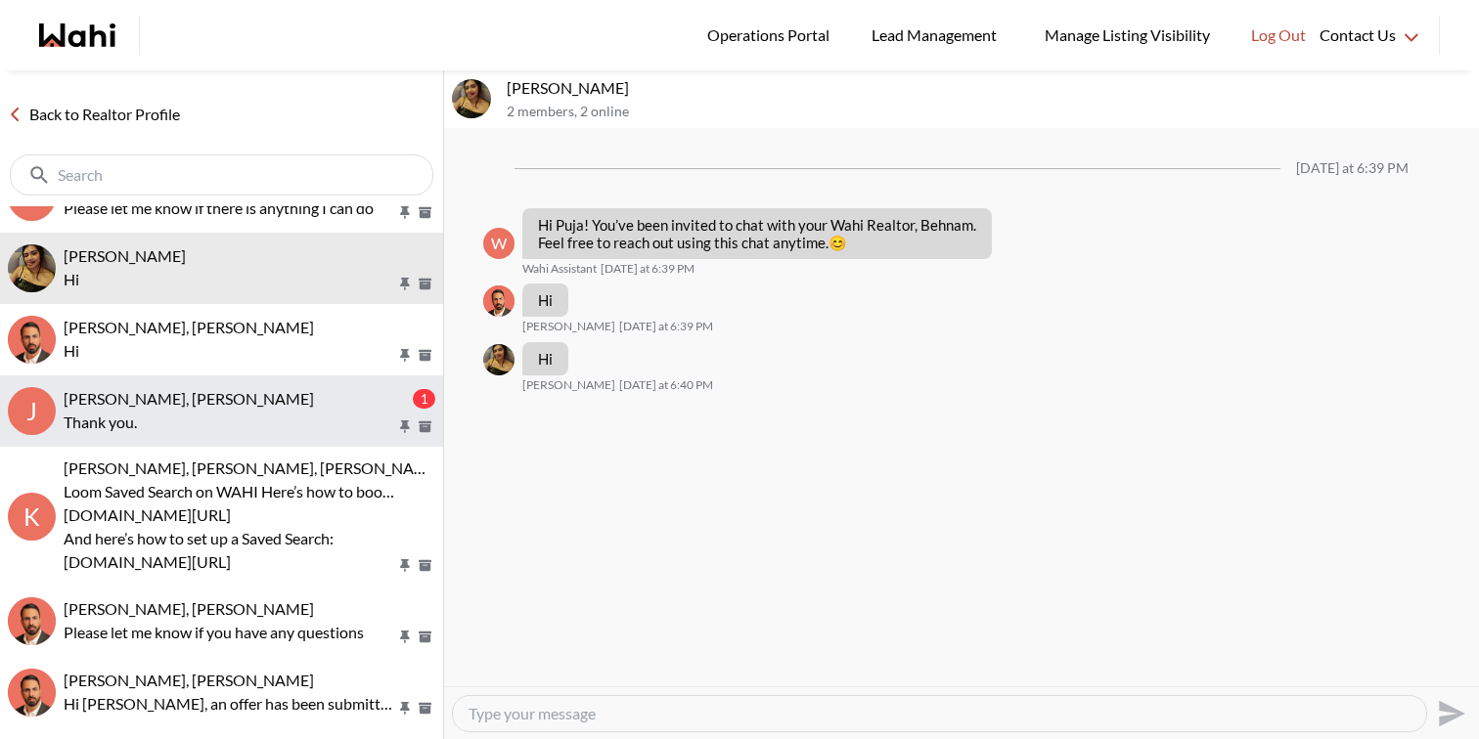
click at [302, 418] on p "Thank you." at bounding box center [230, 422] width 332 height 23
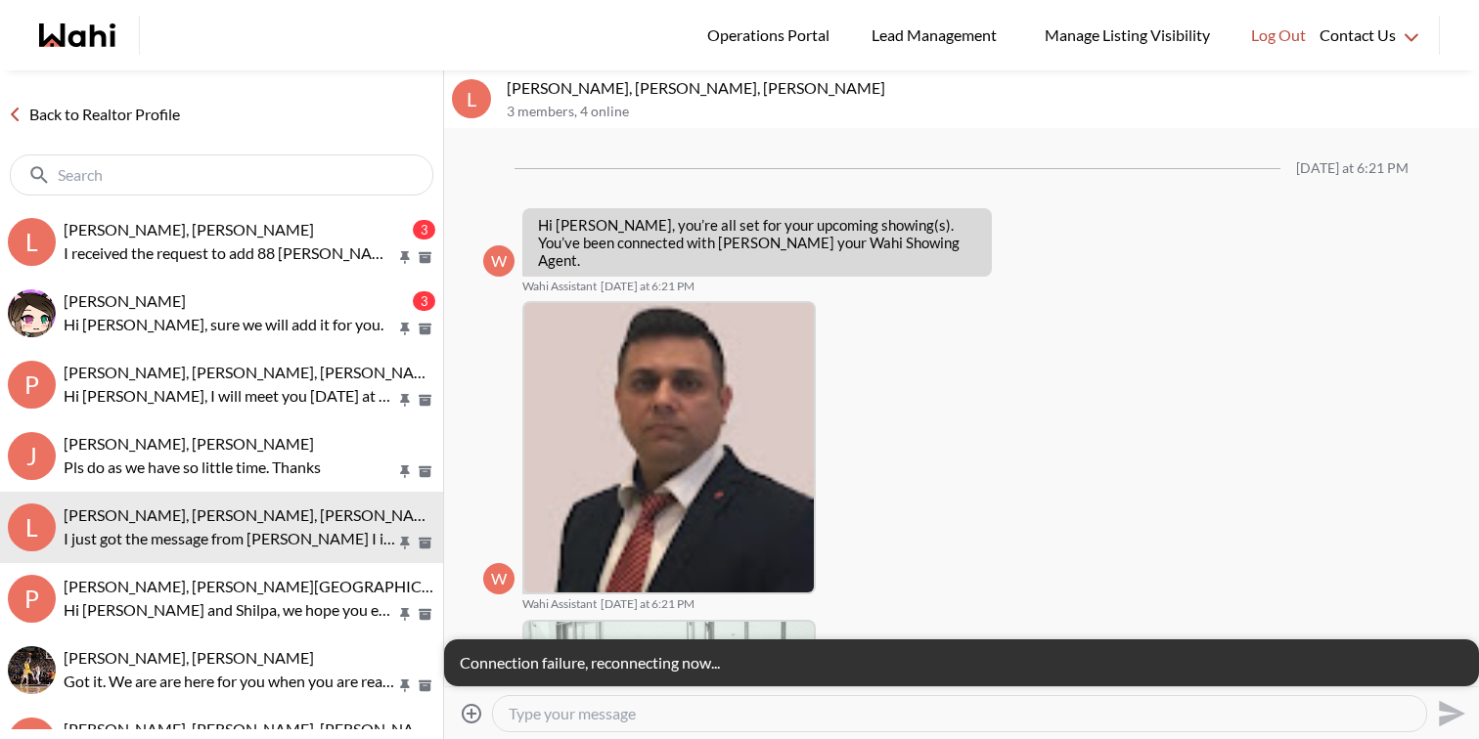
scroll to position [838, 0]
